Goal: Task Accomplishment & Management: Use online tool/utility

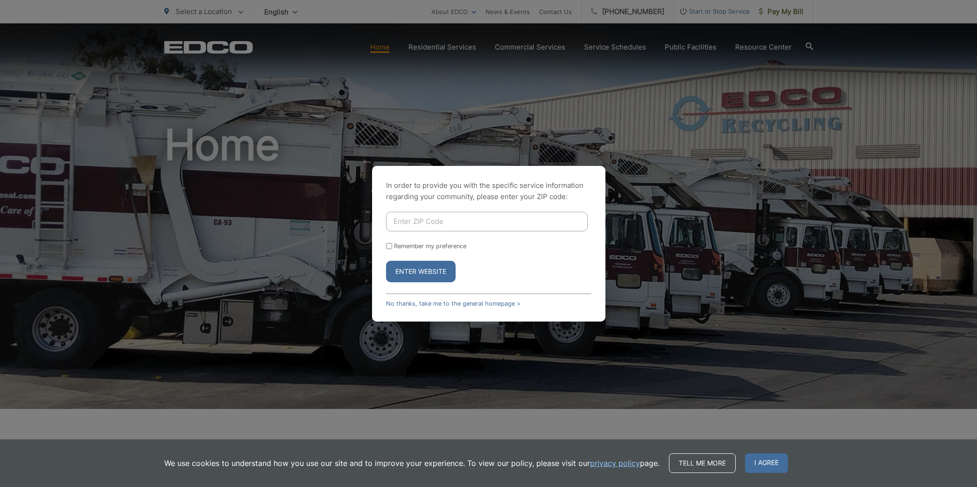
click at [449, 221] on input "Enter ZIP Code" at bounding box center [487, 222] width 202 height 20
type input "92069"
drag, startPoint x: 387, startPoint y: 246, endPoint x: 401, endPoint y: 257, distance: 18.3
click at [387, 246] on input "Remember my preference" at bounding box center [389, 246] width 6 height 6
checkbox input "true"
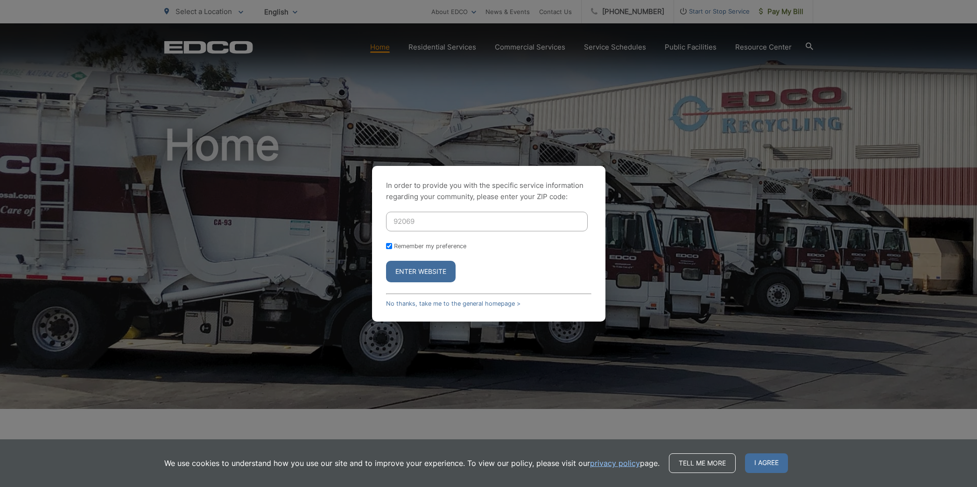
checkbox input "true"
click at [413, 267] on button "Enter Website" at bounding box center [421, 271] width 70 height 21
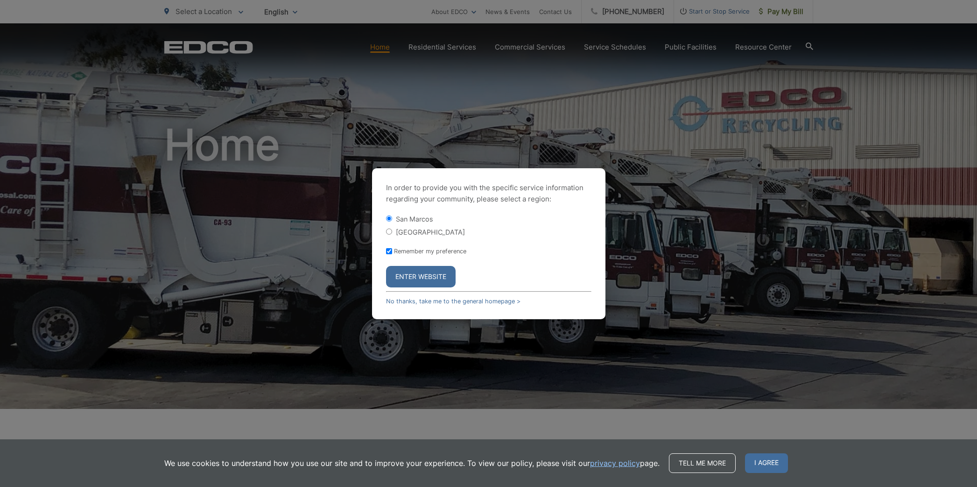
click at [423, 275] on button "Enter Website" at bounding box center [421, 276] width 70 height 21
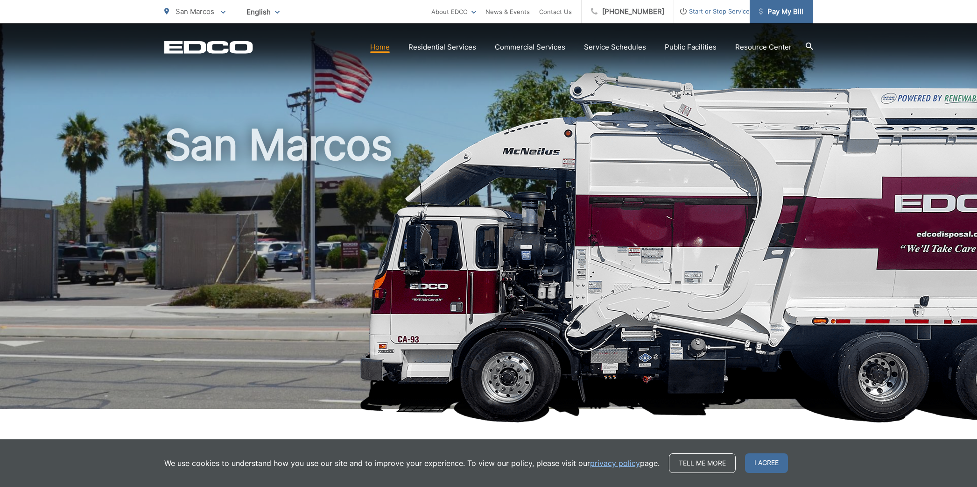
click at [782, 10] on span "Pay My Bill" at bounding box center [781, 11] width 44 height 11
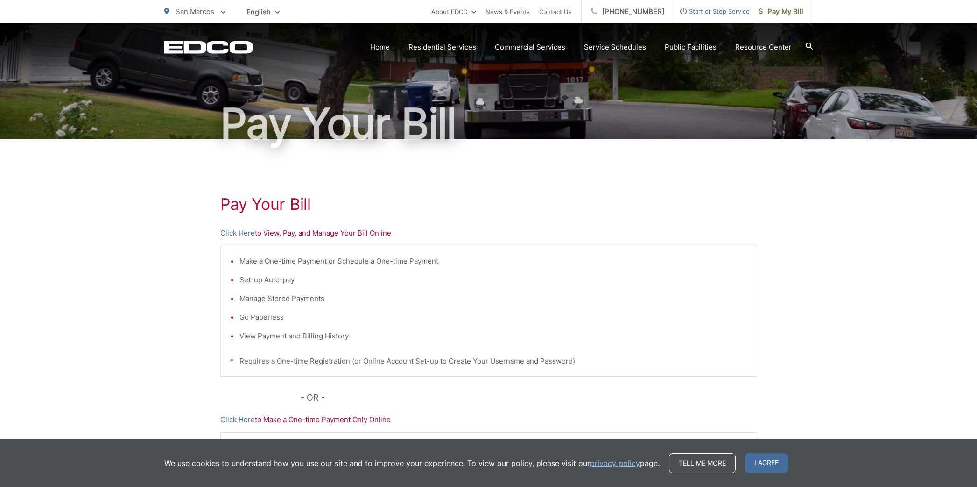
scroll to position [53, 0]
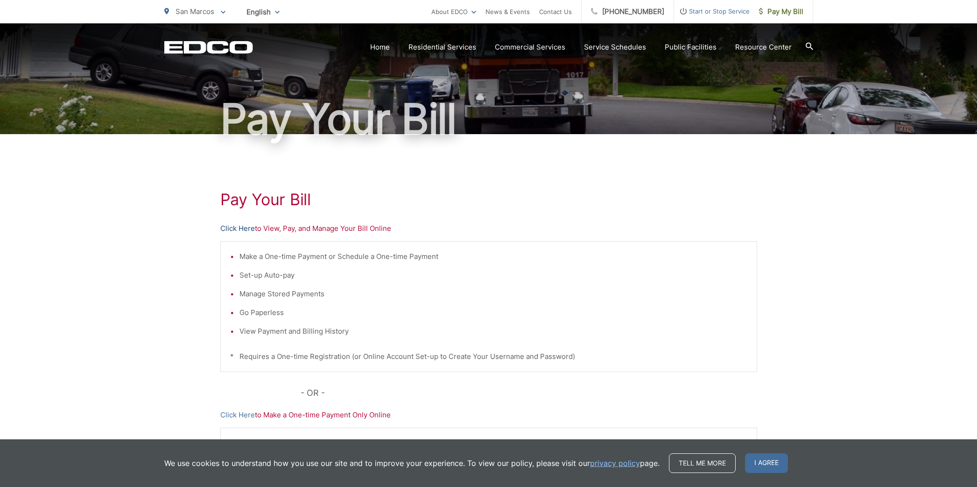
drag, startPoint x: 232, startPoint y: 228, endPoint x: 242, endPoint y: 229, distance: 10.3
click at [232, 228] on link "Click Here" at bounding box center [237, 228] width 35 height 11
